Goal: Task Accomplishment & Management: Complete application form

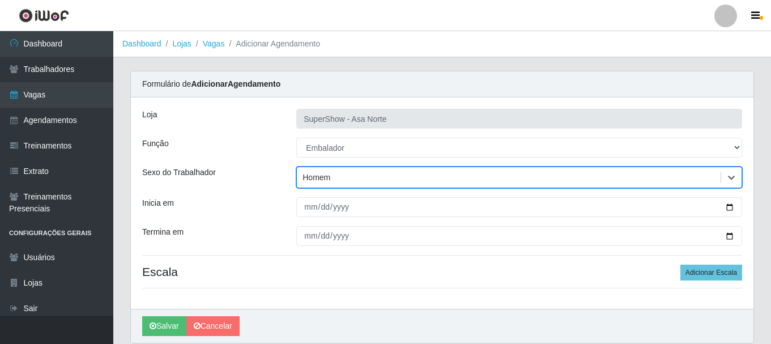
select select "1"
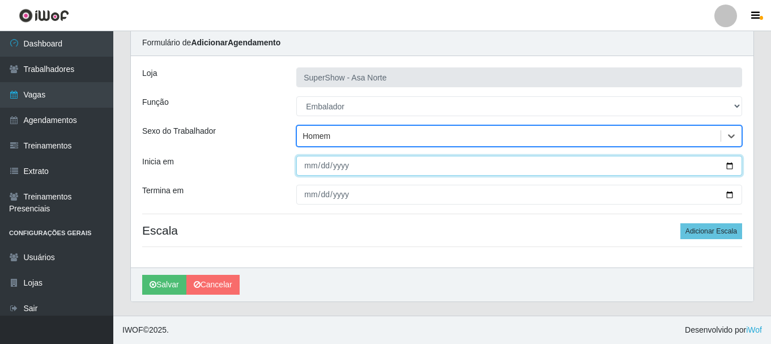
click at [304, 166] on input "Inicia em" at bounding box center [519, 166] width 446 height 20
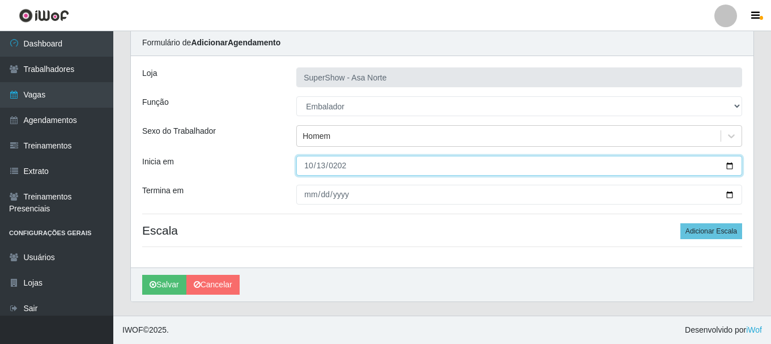
type input "[DATE]"
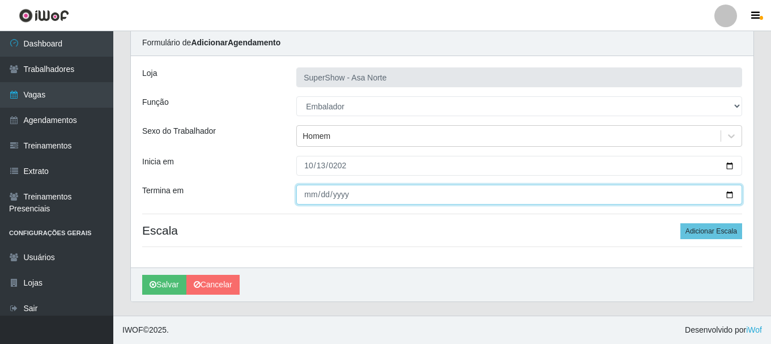
click at [311, 192] on input "Termina em" at bounding box center [519, 195] width 446 height 20
type input "[DATE]"
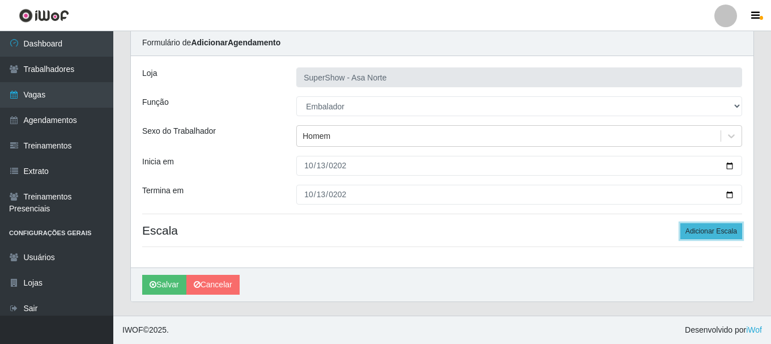
click at [700, 232] on button "Adicionar Escala" at bounding box center [712, 231] width 62 height 16
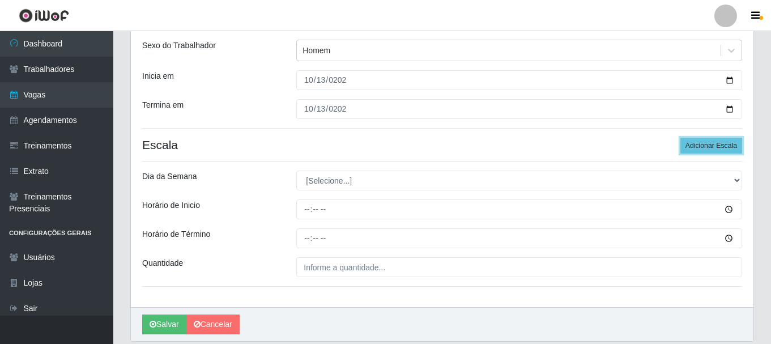
scroll to position [155, 0]
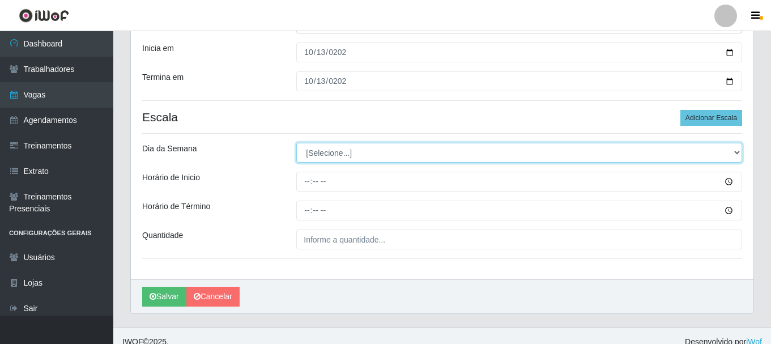
click at [362, 153] on select "[Selecione...] Segunda Terça Quarta Quinta Sexta Sábado Domingo" at bounding box center [519, 153] width 446 height 20
select select "1"
click at [296, 143] on select "[Selecione...] Segunda Terça Quarta Quinta Sexta Sábado Domingo" at bounding box center [519, 153] width 446 height 20
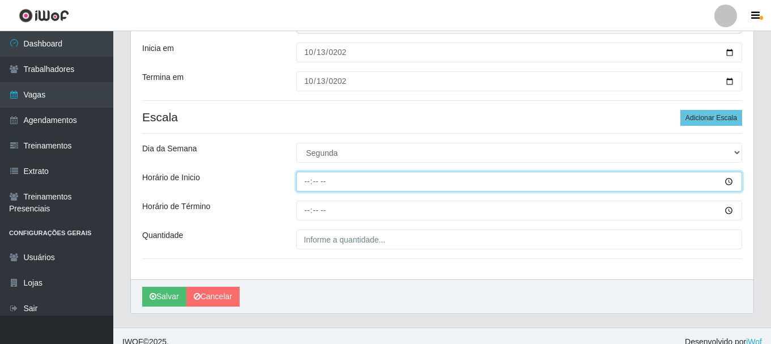
click at [308, 186] on input "Horário de Inicio" at bounding box center [519, 182] width 446 height 20
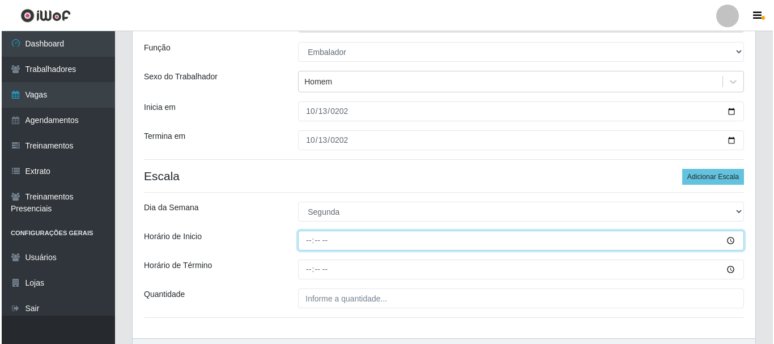
scroll to position [0, 0]
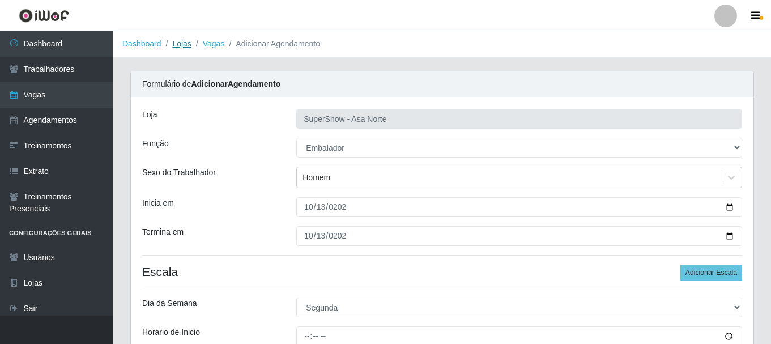
click at [185, 45] on link "Lojas" at bounding box center [181, 43] width 19 height 9
